Goal: Information Seeking & Learning: Learn about a topic

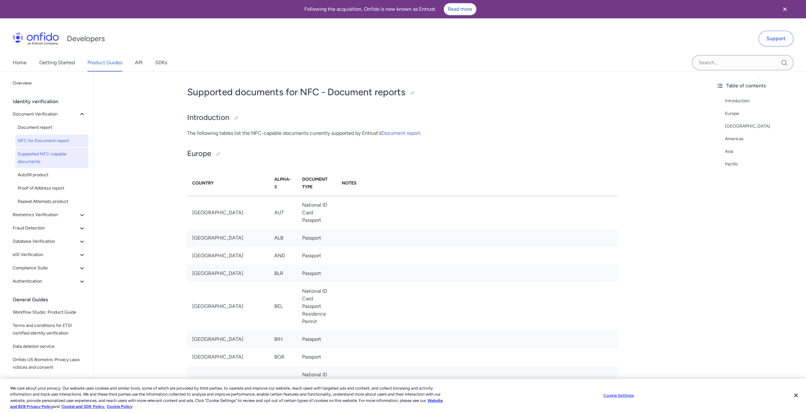
click at [54, 138] on span "NFC for Document report" at bounding box center [52, 141] width 68 height 8
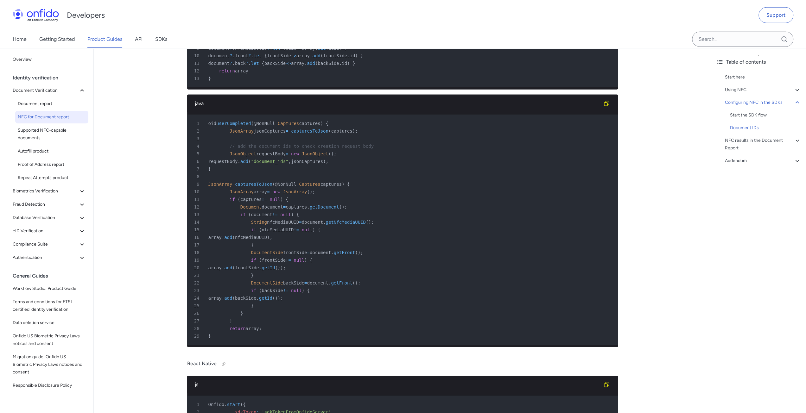
scroll to position [2026, 0]
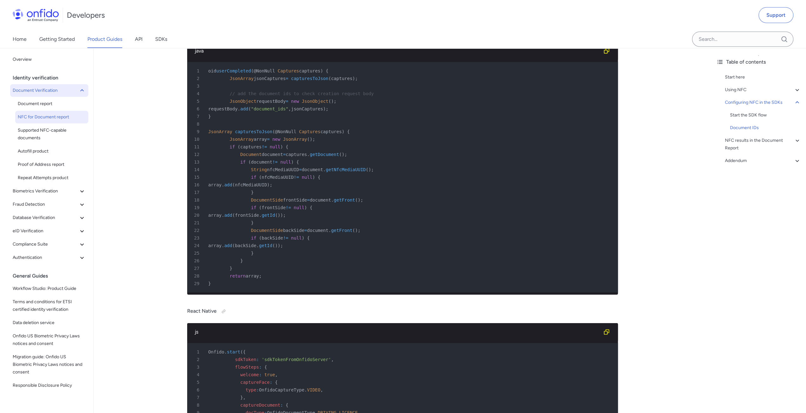
click at [41, 96] on button "Document Verification" at bounding box center [49, 90] width 78 height 13
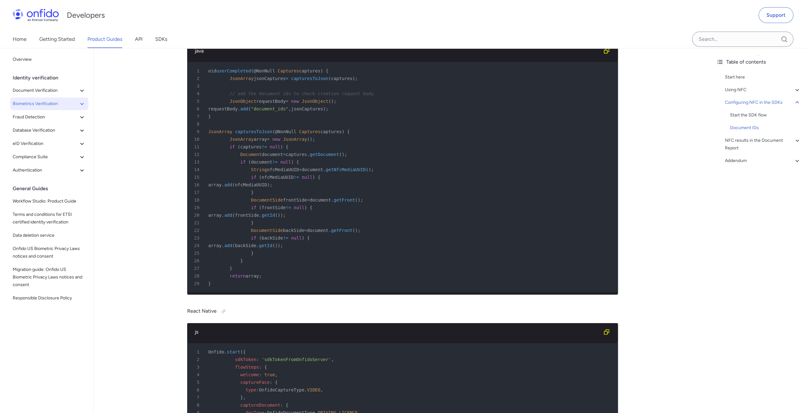
click at [42, 98] on button "Biometrics Verification" at bounding box center [49, 104] width 78 height 13
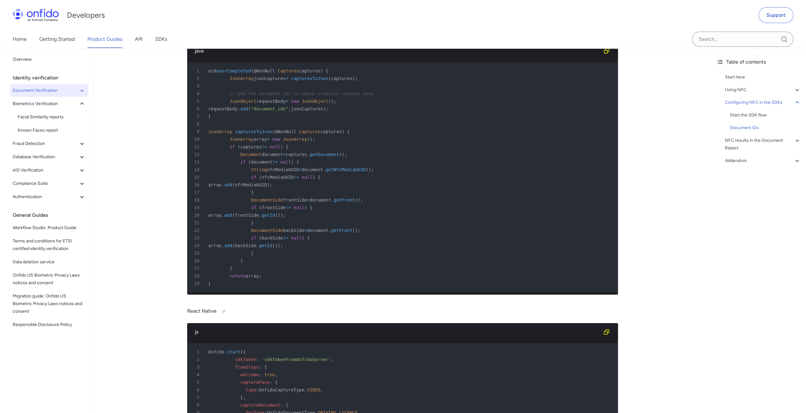
click at [44, 91] on span "Document Verification" at bounding box center [46, 91] width 66 height 8
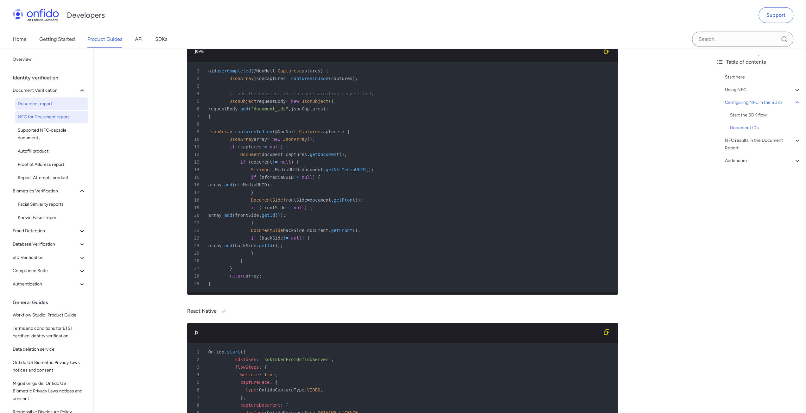
click at [48, 102] on span "Document report" at bounding box center [52, 104] width 68 height 8
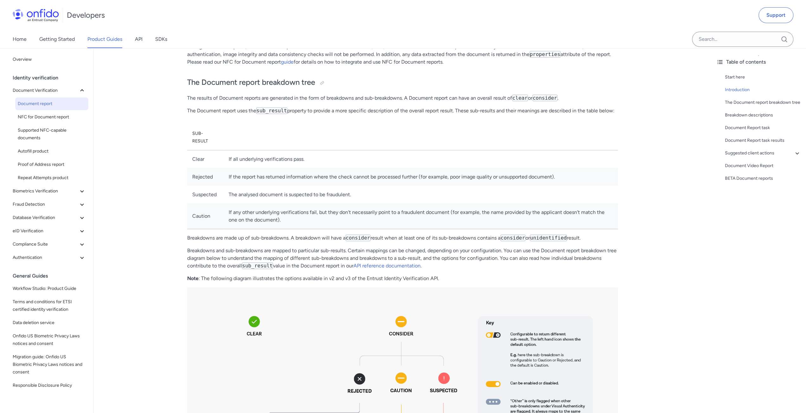
scroll to position [285, 0]
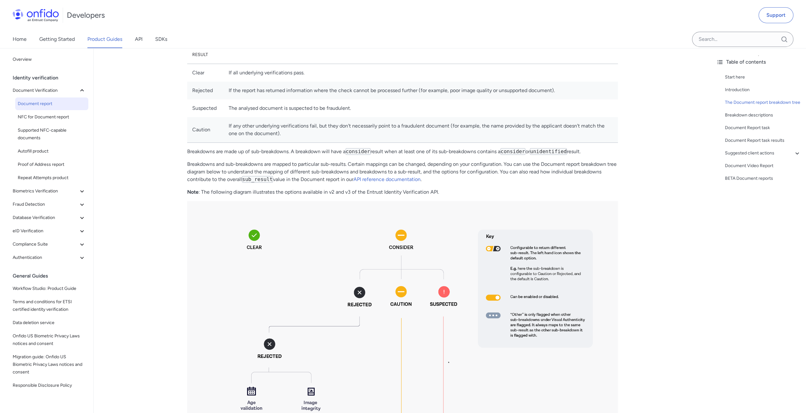
click at [306, 148] on p "Breakdowns are made up of sub-breakdowns. A breakdown will have a consider resu…" at bounding box center [402, 152] width 431 height 8
